Goal: Task Accomplishment & Management: Complete application form

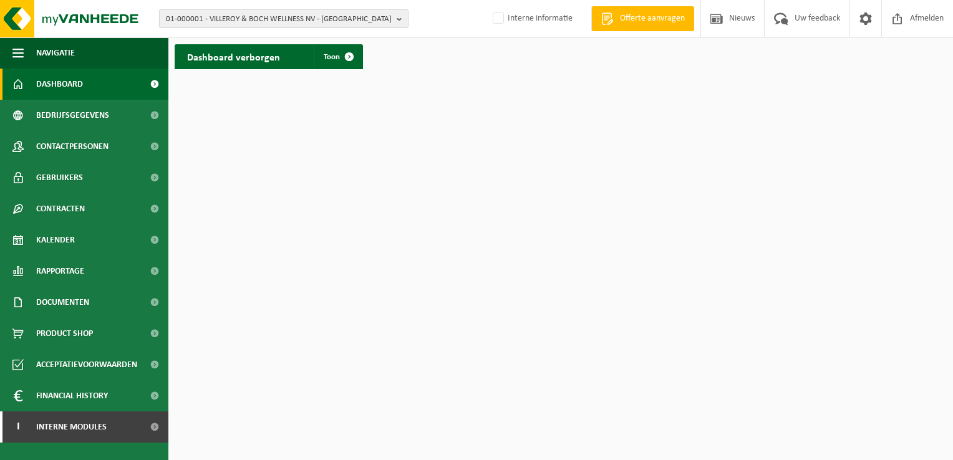
click at [344, 18] on span "01-000001 - VILLEROY & BOCH WELLNESS NV - [GEOGRAPHIC_DATA]" at bounding box center [279, 19] width 226 height 19
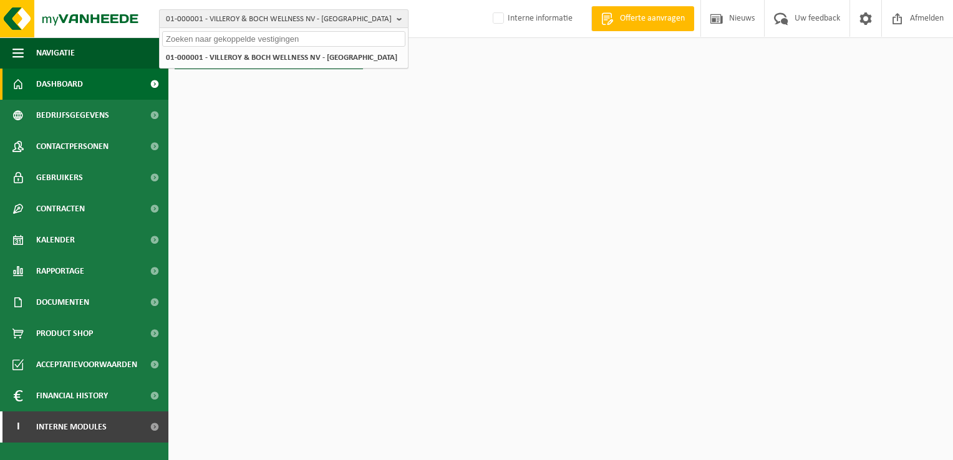
paste input "02-009315"
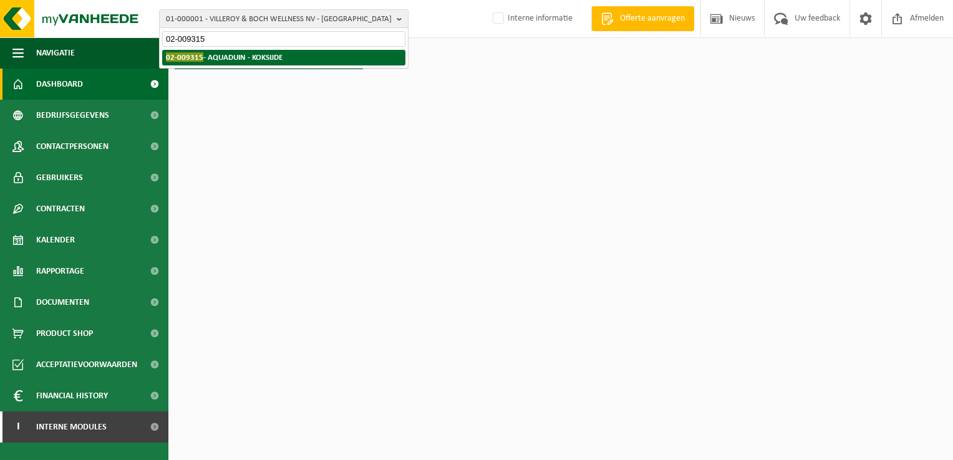
type input "02-009315"
click at [332, 57] on li "02-009315 - AQUADUIN - KOKSIJDE" at bounding box center [283, 58] width 243 height 16
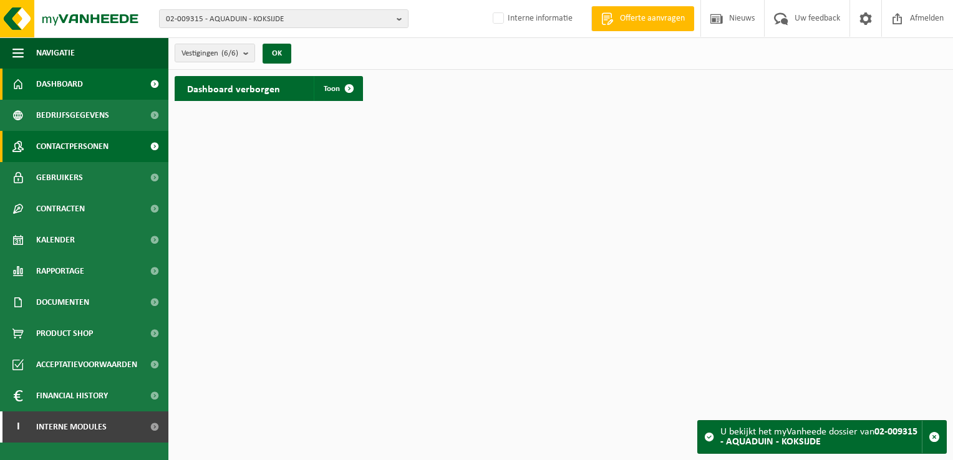
click at [100, 143] on span "Contactpersonen" at bounding box center [72, 146] width 72 height 31
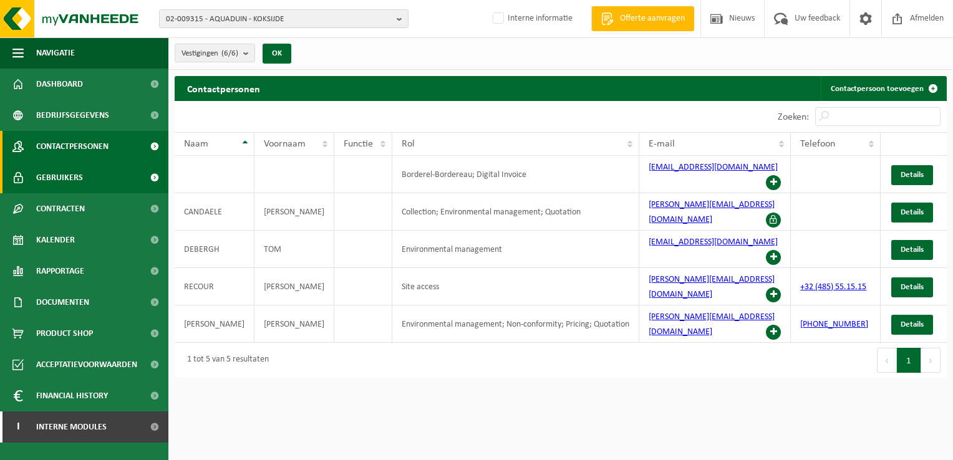
click at [94, 176] on link "Gebruikers" at bounding box center [84, 177] width 168 height 31
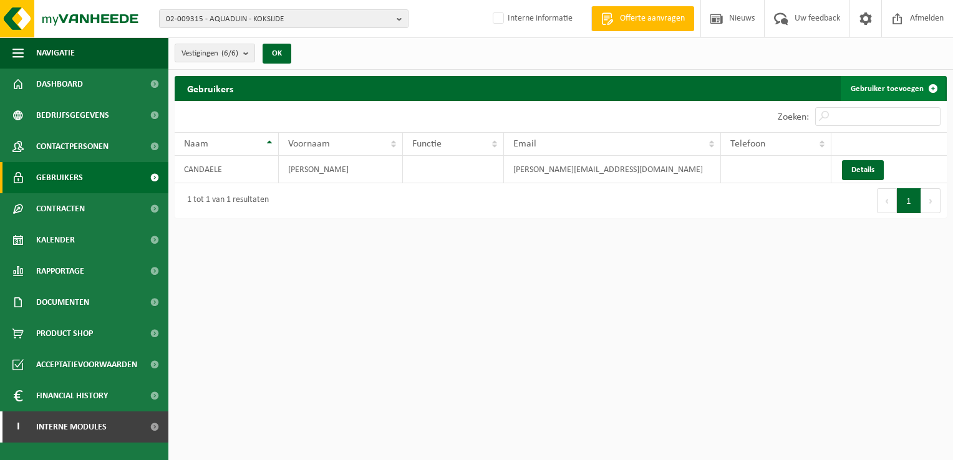
click at [873, 84] on link "Gebruiker toevoegen" at bounding box center [893, 88] width 105 height 25
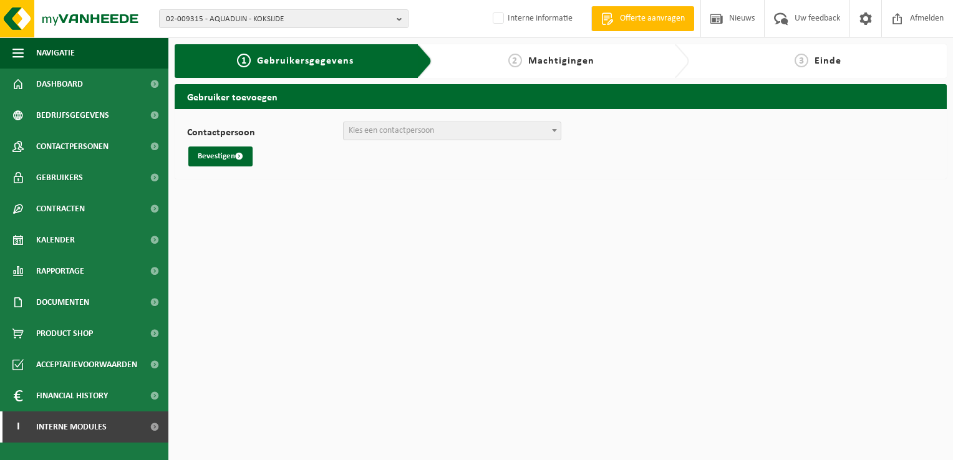
click at [488, 128] on span "Kies een contactpersoon" at bounding box center [452, 130] width 217 height 17
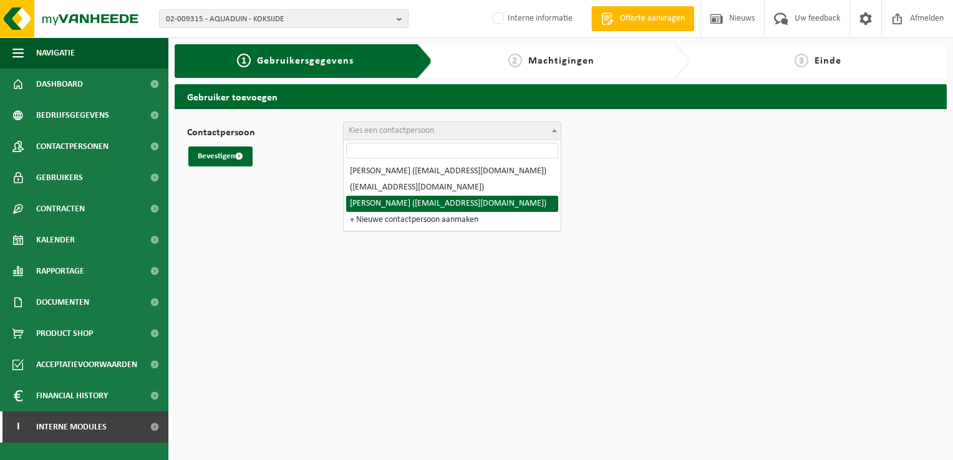
select select "128521"
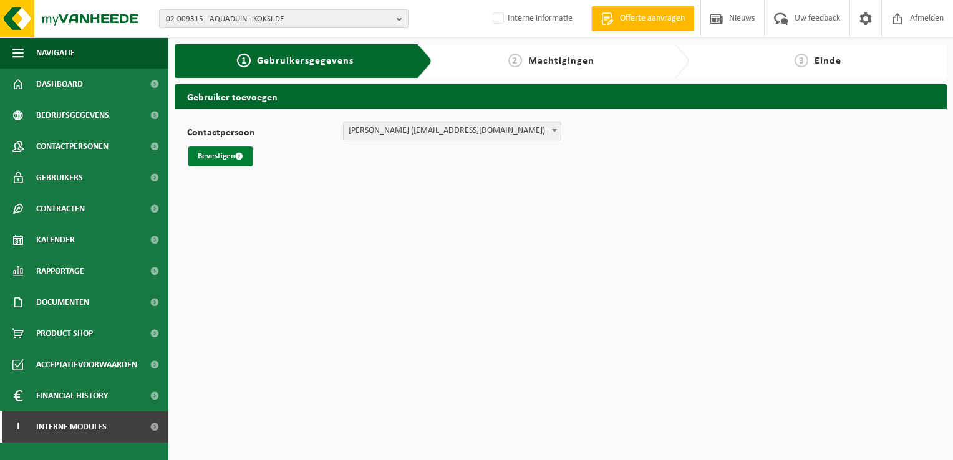
click at [222, 160] on button "Bevestigen" at bounding box center [220, 157] width 64 height 20
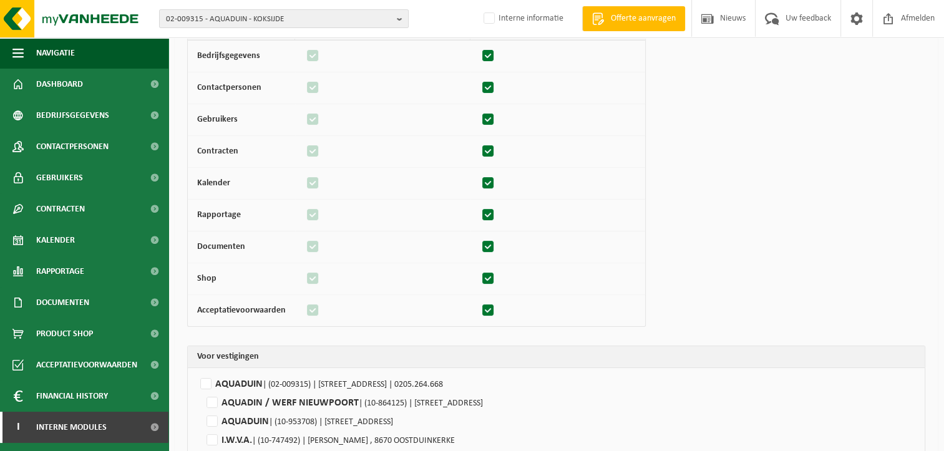
scroll to position [217, 0]
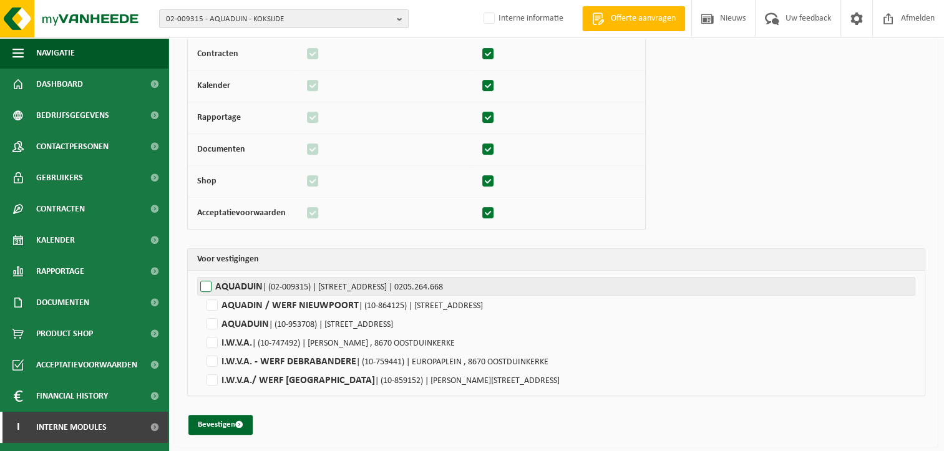
click at [204, 278] on label"] "AQUADUIN | (02-009315) | [STREET_ADDRESS] | 0205.264.668" at bounding box center [556, 286] width 718 height 19
click at [204, 278] on input "AQUADUIN | (02-009315) | [STREET_ADDRESS] | 0205.264.668" at bounding box center [669, 286] width 944 height 19
checkbox input "true"
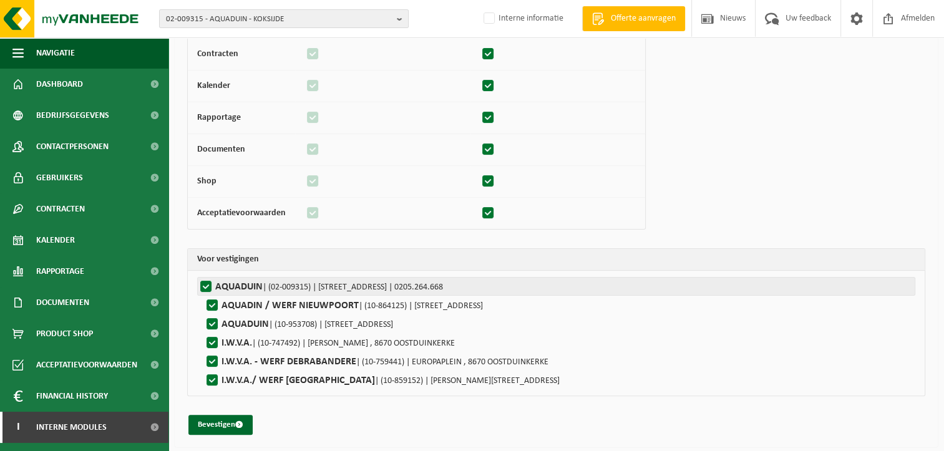
checkbox input "true"
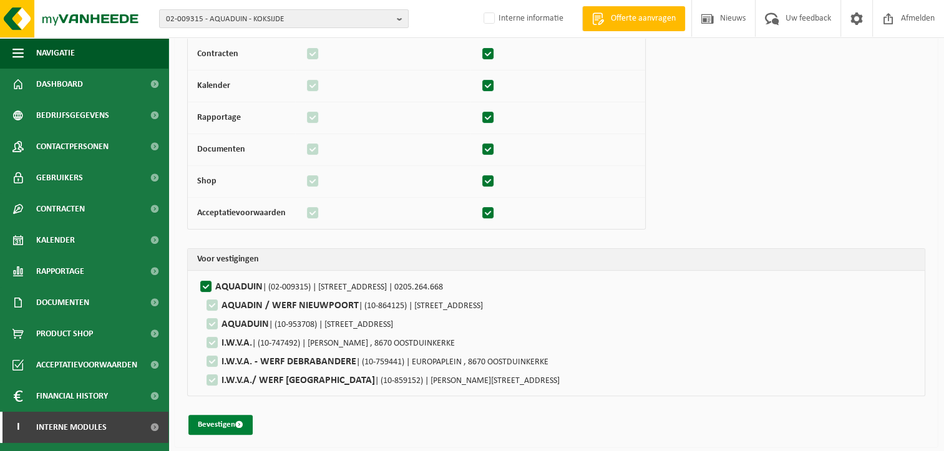
click at [233, 422] on button "Bevestigen" at bounding box center [220, 425] width 64 height 20
